Goal: Information Seeking & Learning: Check status

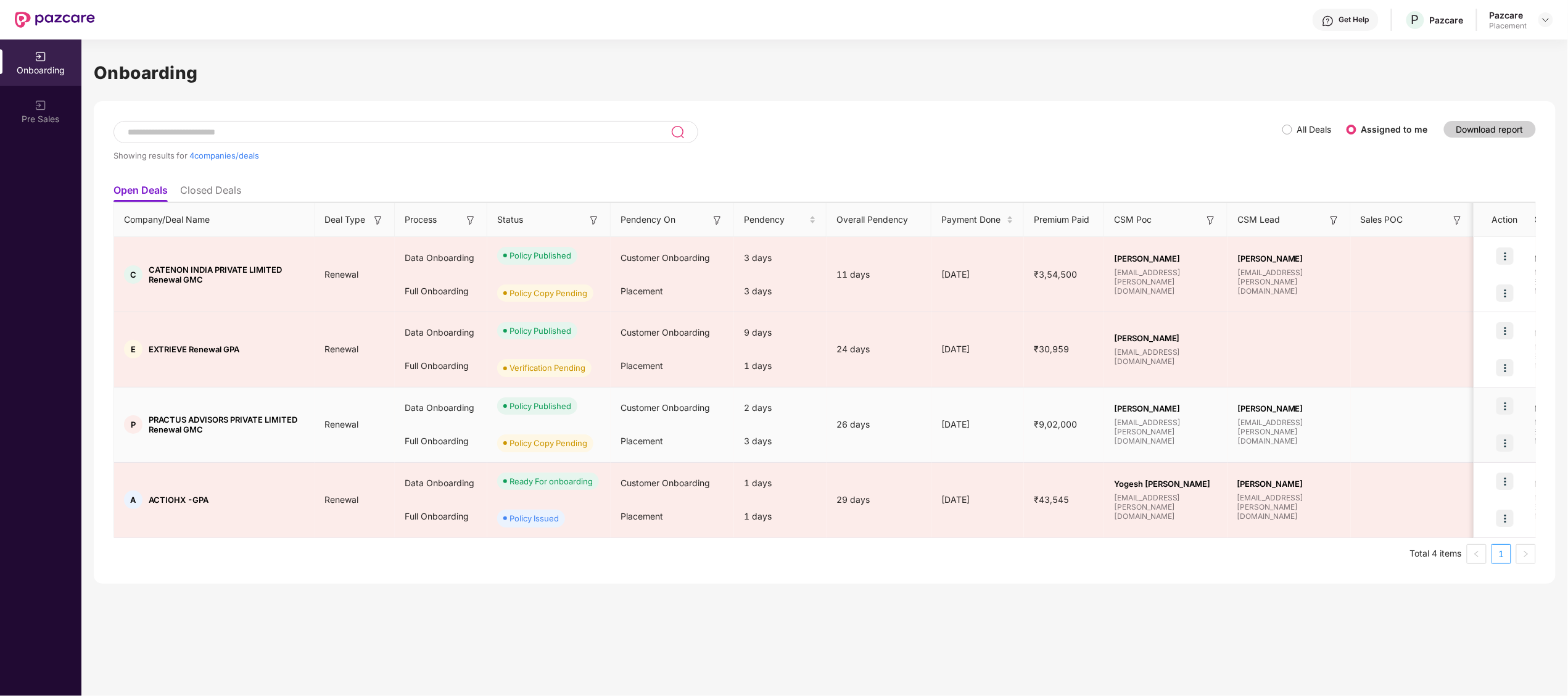
click at [172, 420] on span "PRACTUS ADVISORS PRIVATE LIMITED Renewal GMC" at bounding box center [226, 425] width 156 height 20
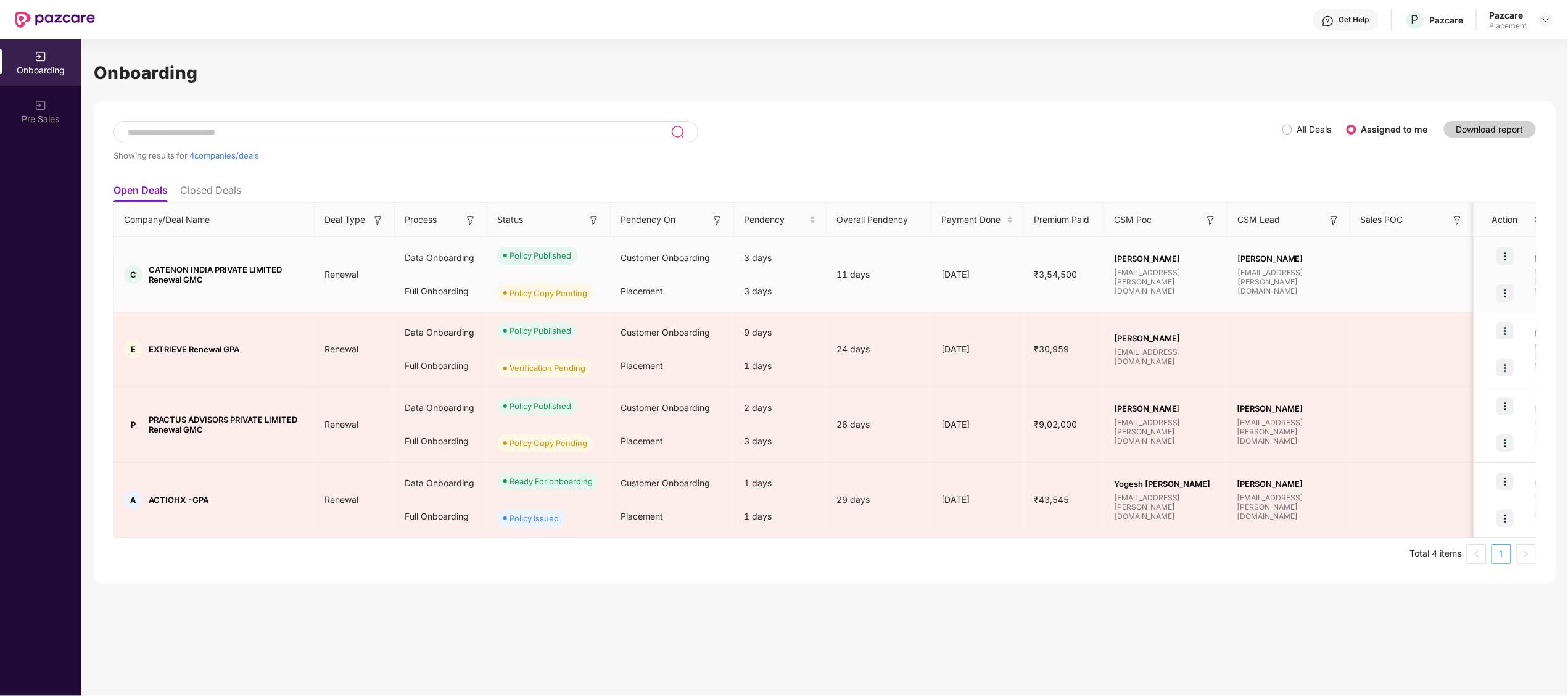
drag, startPoint x: 172, startPoint y: 420, endPoint x: 160, endPoint y: 258, distance: 162.4
click at [160, 258] on td "C CATENON INDIA PRIVATE LIMITED Renewal GMC" at bounding box center [215, 275] width 200 height 75
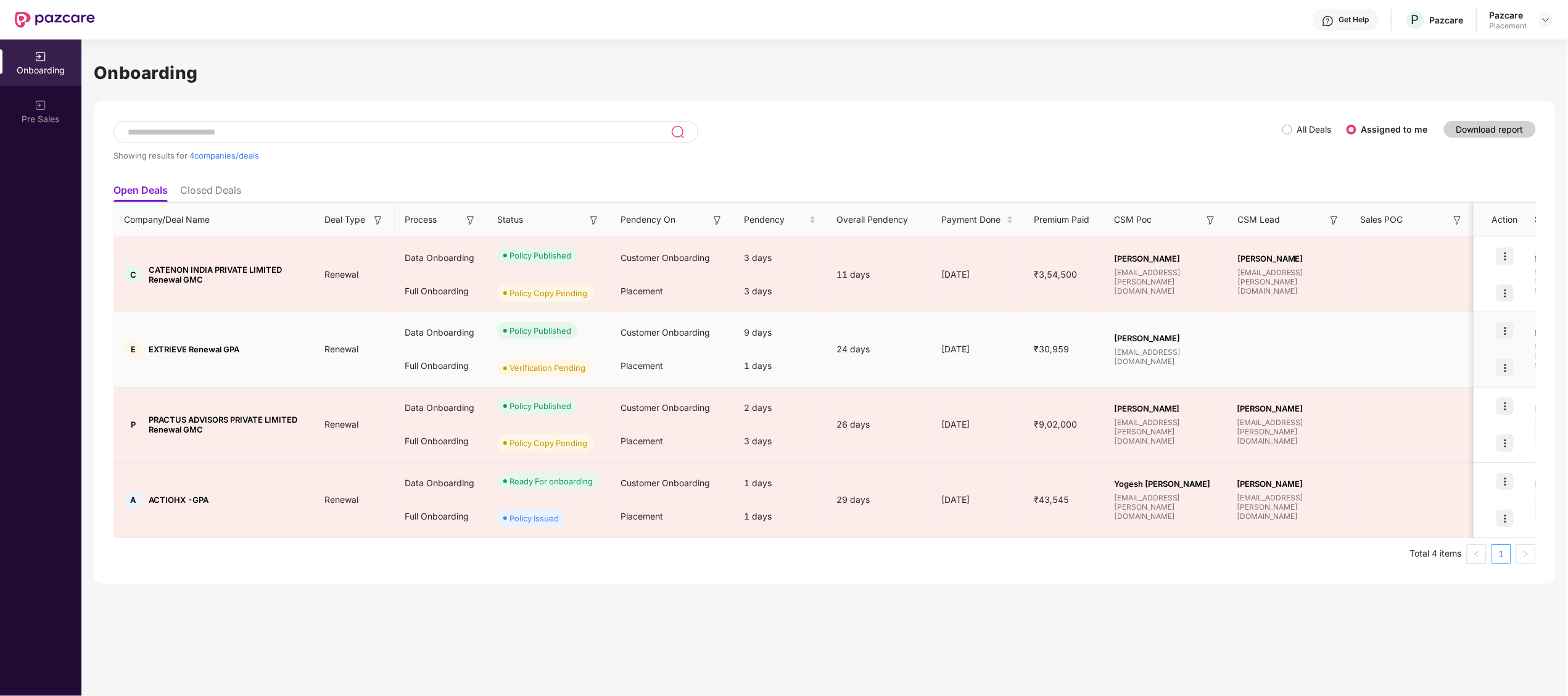
drag, startPoint x: 160, startPoint y: 258, endPoint x: 178, endPoint y: 363, distance: 106.5
click at [178, 363] on td "E EXTRIEVE Renewal GPA" at bounding box center [215, 350] width 200 height 75
click at [156, 346] on span "EXTRIEVE Renewal GPA" at bounding box center [193, 349] width 90 height 10
copy span "EXTRIEVE"
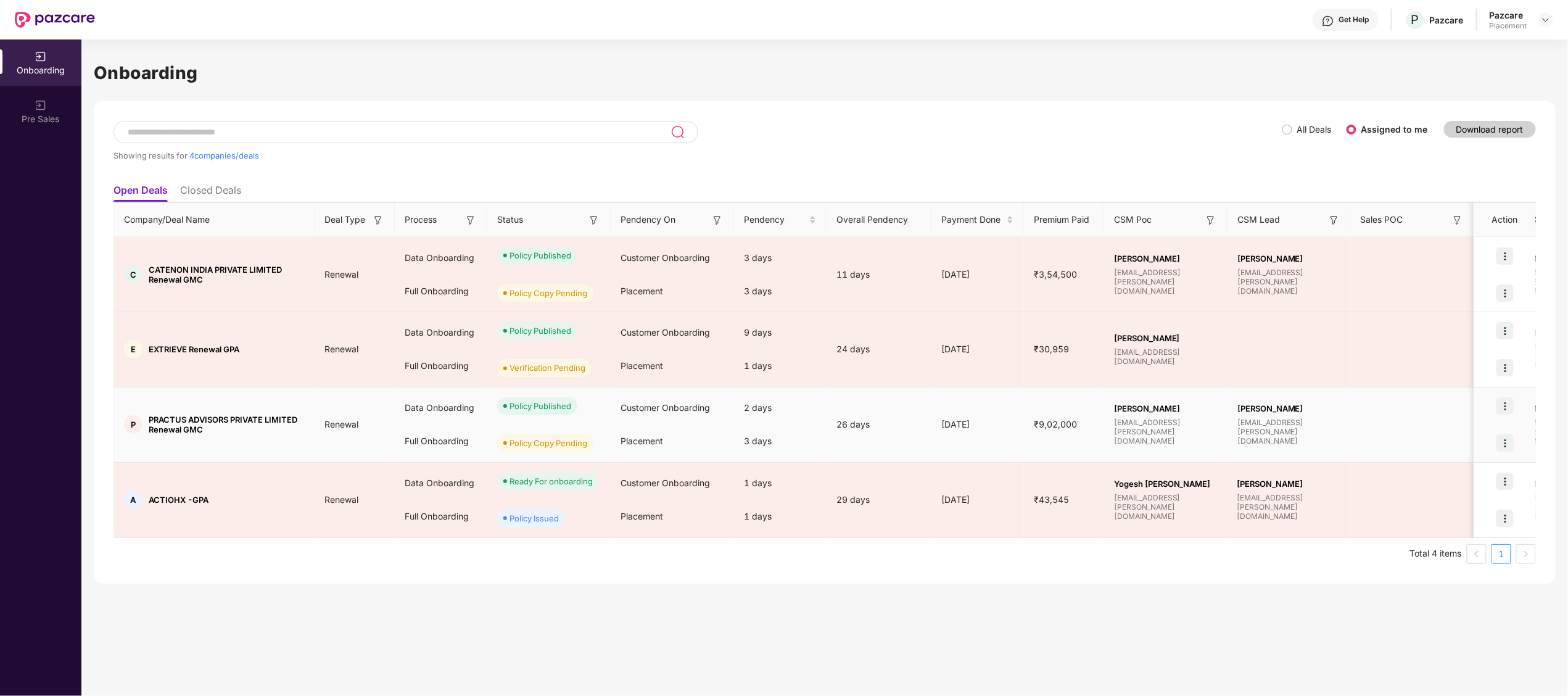
click at [166, 415] on td "P PRACTUS ADVISORS PRIVATE LIMITED Renewal GMC" at bounding box center [215, 426] width 200 height 75
copy span "PRACTUS"
click at [196, 398] on td "P PRACTUS ADVISORS PRIVATE LIMITED Renewal GMC" at bounding box center [215, 426] width 200 height 75
